Goal: Check status: Check status

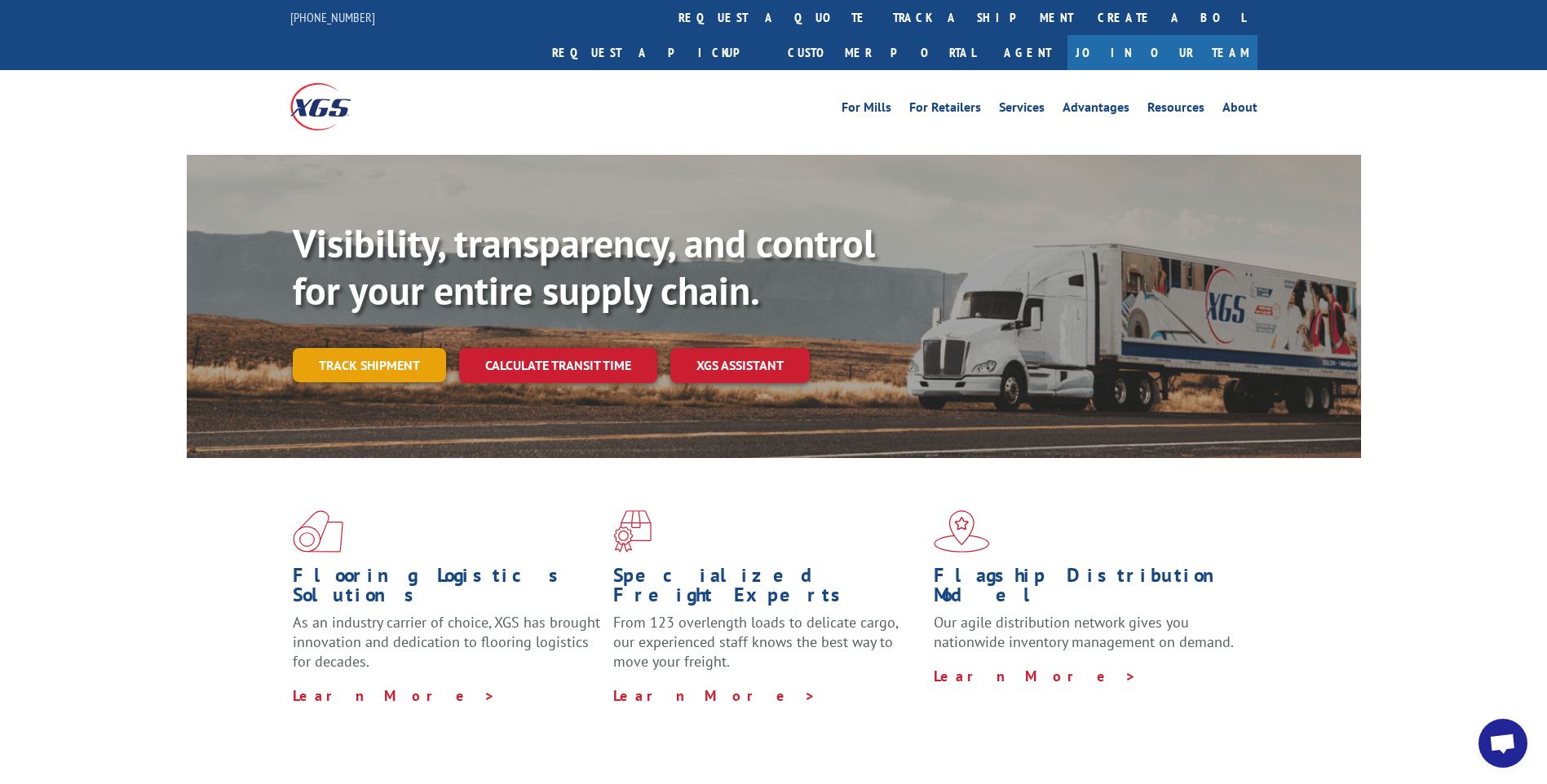
click at [349, 348] on link "Track shipment" at bounding box center [369, 365] width 153 height 35
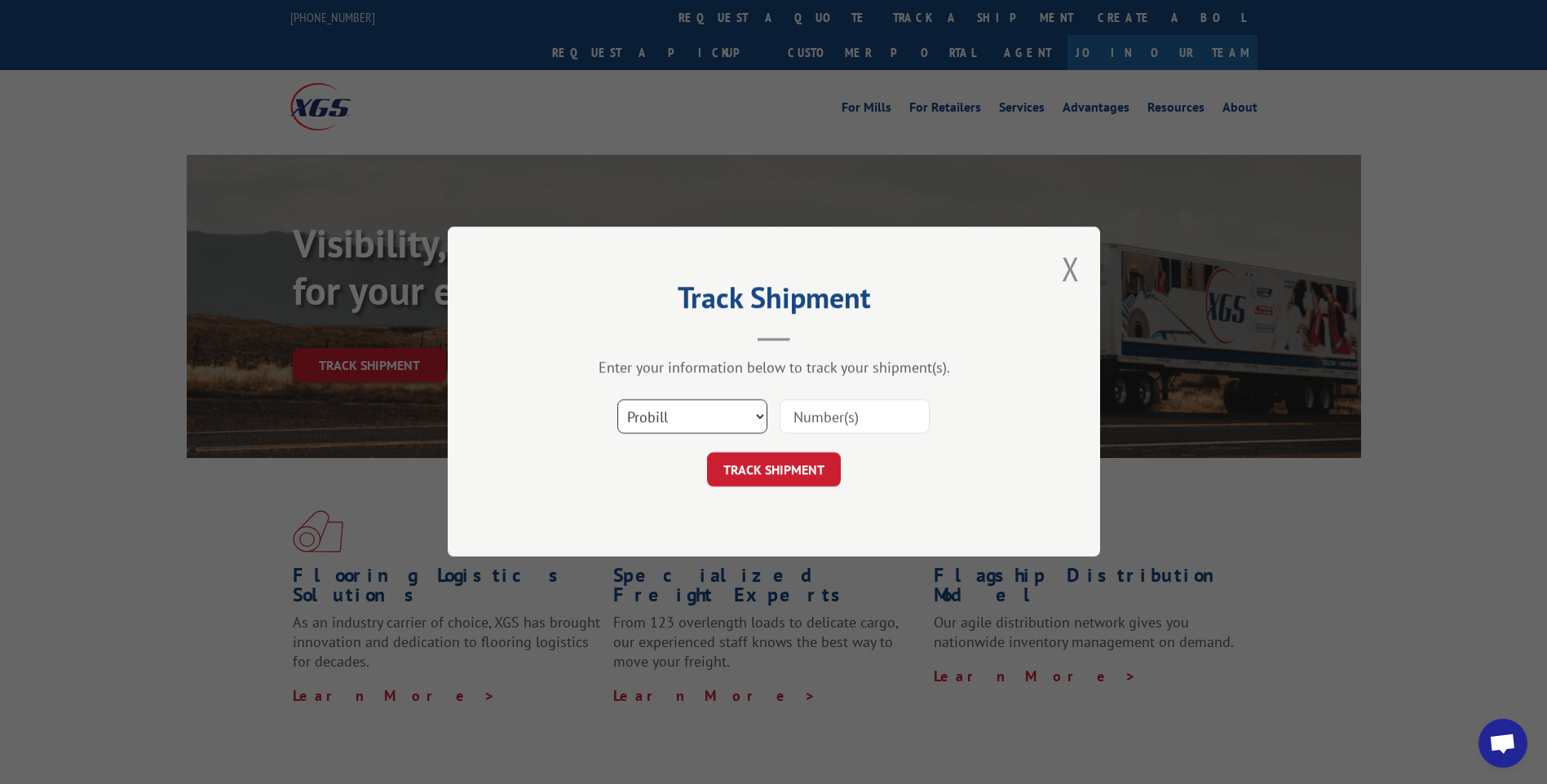
click at [689, 419] on select "Select category... Probill BOL PO" at bounding box center [693, 417] width 150 height 35
select select "bol"
click at [618, 400] on select "Select category... Probill BOL PO" at bounding box center [693, 417] width 150 height 35
click at [822, 415] on input at bounding box center [854, 417] width 150 height 35
type input "17229879"
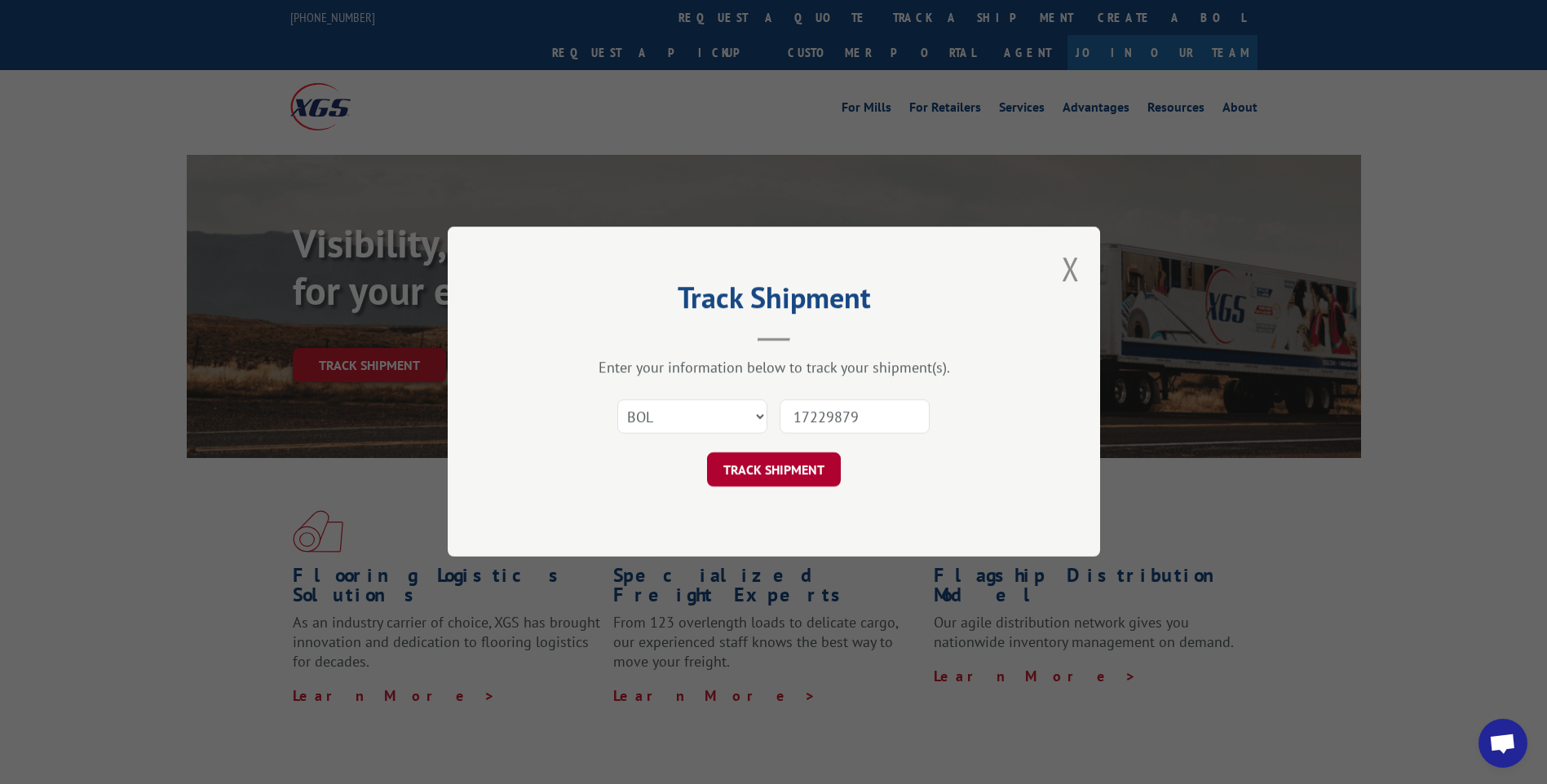
click at [776, 479] on button "TRACK SHIPMENT" at bounding box center [774, 470] width 134 height 35
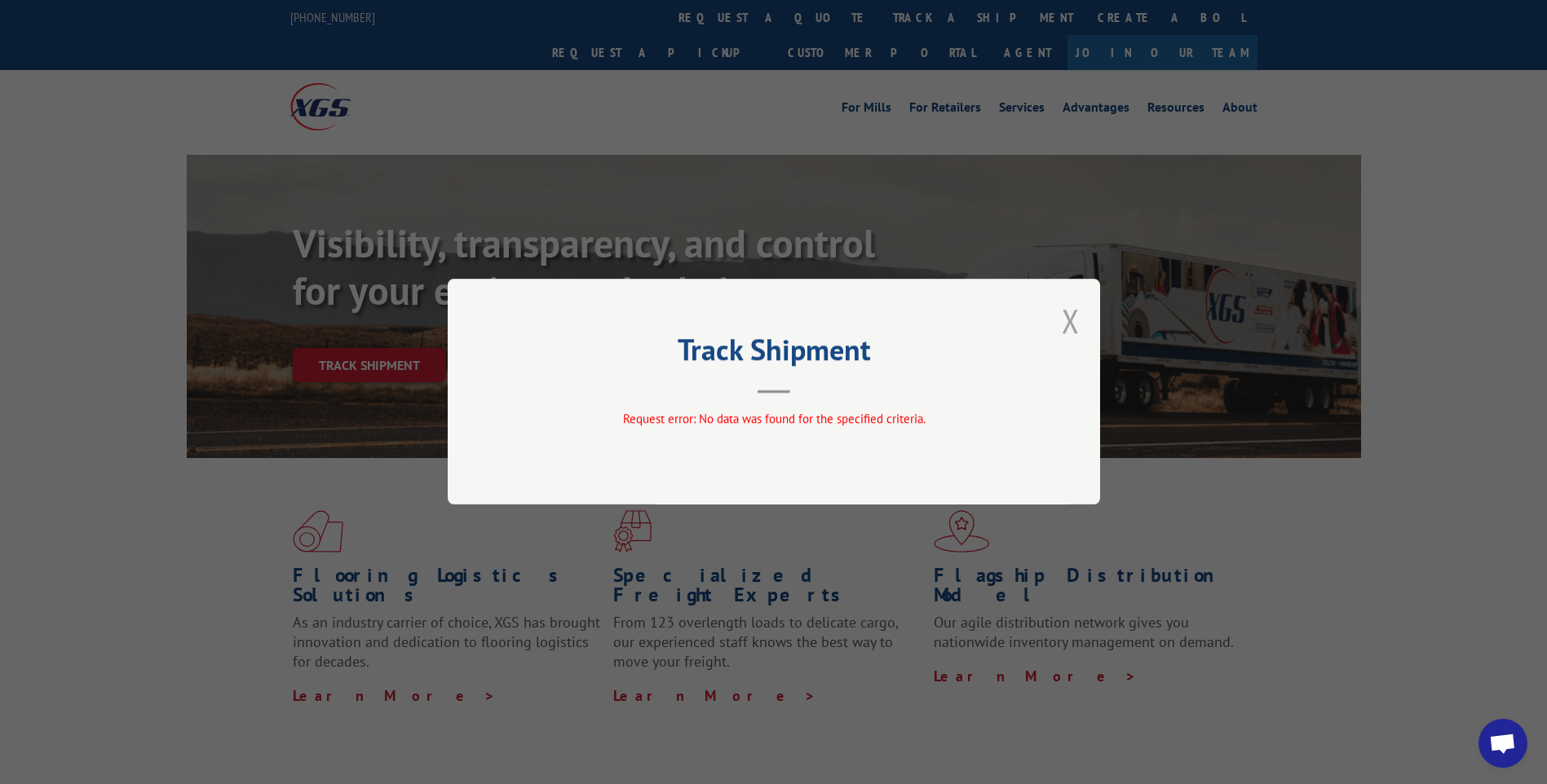
click at [1073, 321] on button "Close modal" at bounding box center [1070, 320] width 18 height 43
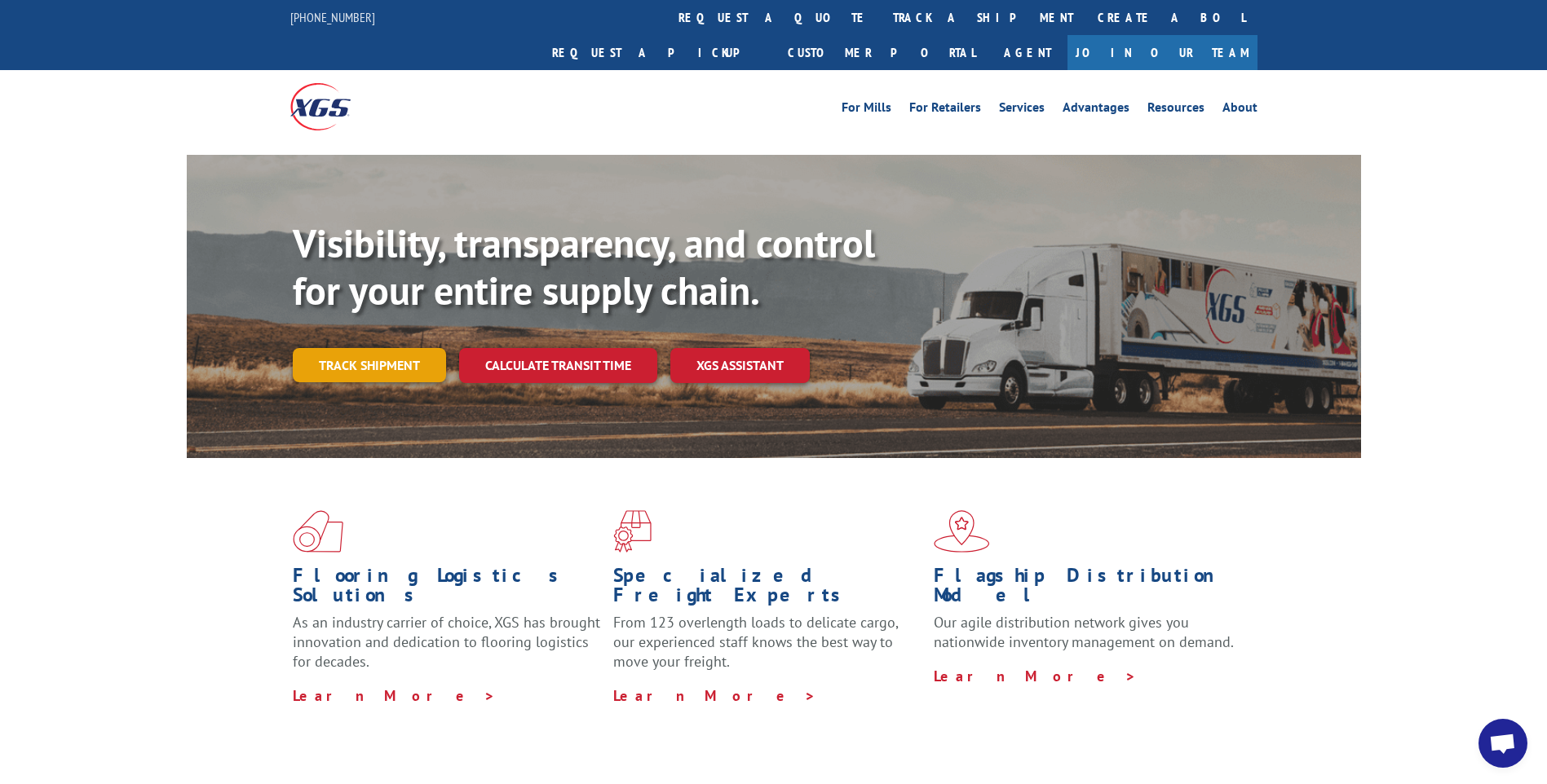
click at [418, 348] on link "Track shipment" at bounding box center [369, 365] width 153 height 35
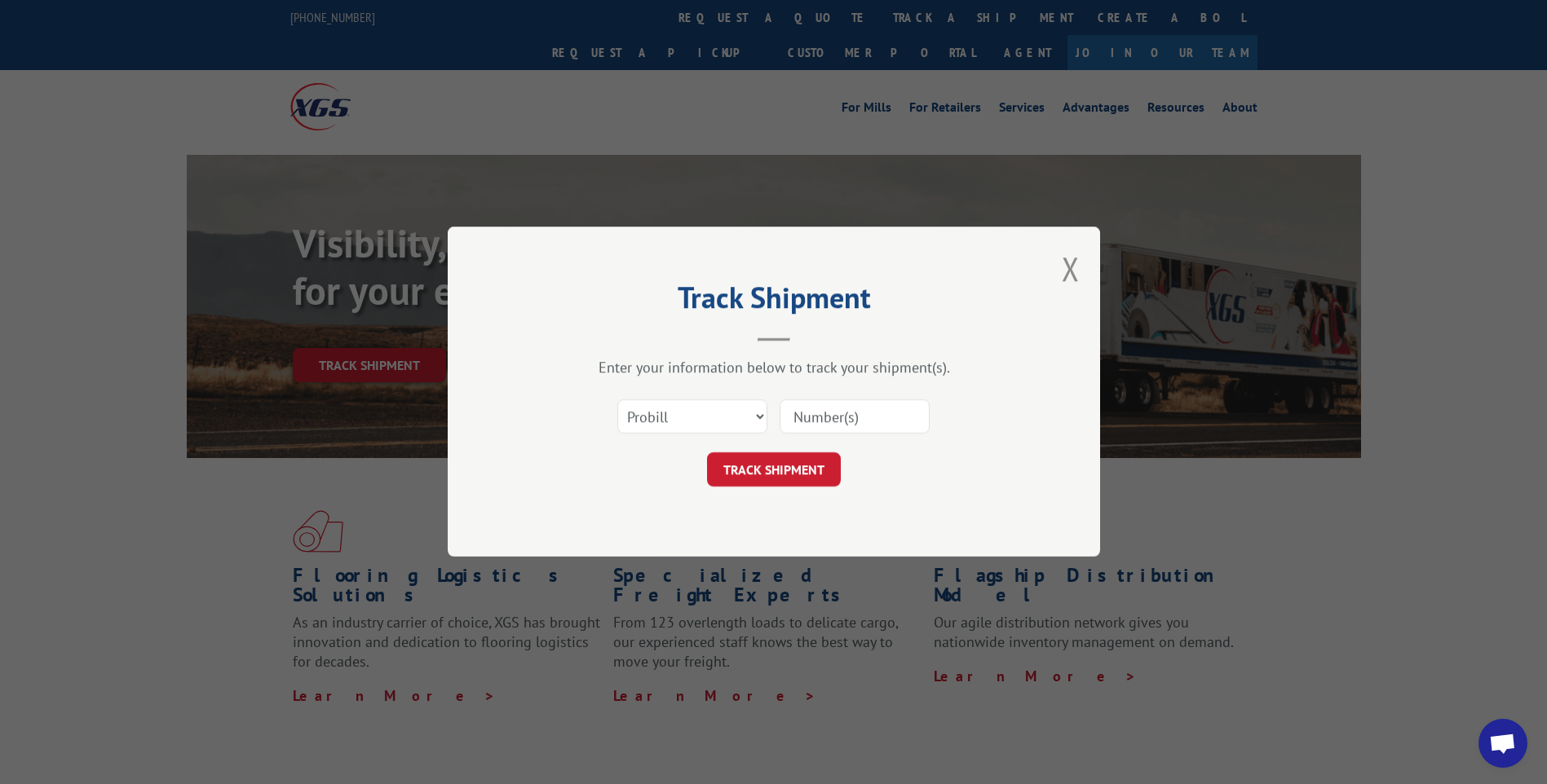
click at [853, 413] on input at bounding box center [854, 417] width 150 height 35
type input "17229879"
click button "TRACK SHIPMENT" at bounding box center [774, 470] width 134 height 35
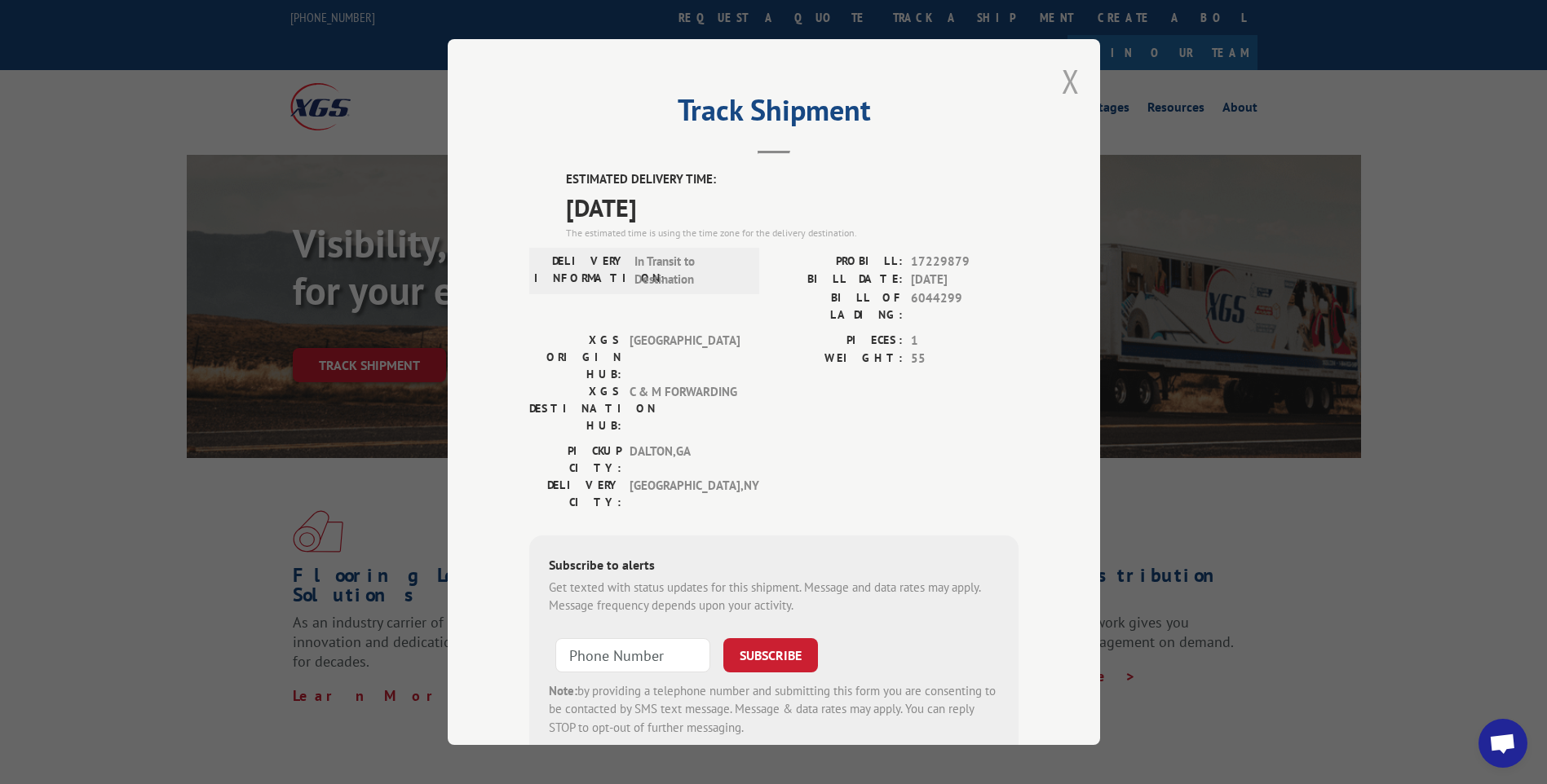
click at [1065, 79] on button "Close modal" at bounding box center [1070, 81] width 18 height 43
